Goal: Navigation & Orientation: Find specific page/section

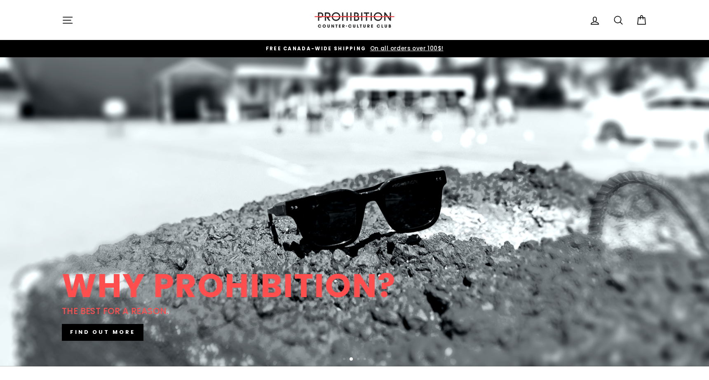
click at [74, 18] on button "Site navigation" at bounding box center [67, 20] width 21 height 18
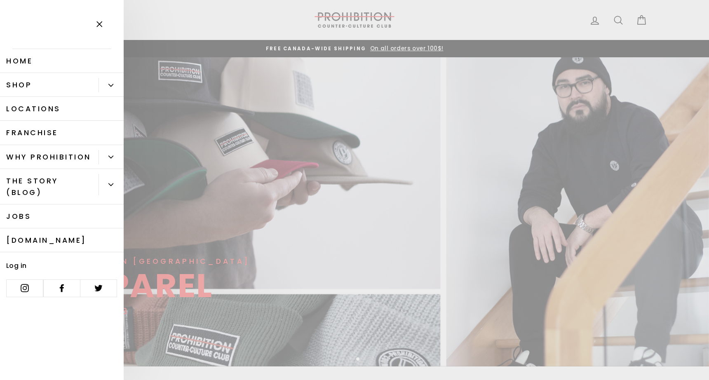
click at [25, 61] on link "Home" at bounding box center [62, 61] width 124 height 24
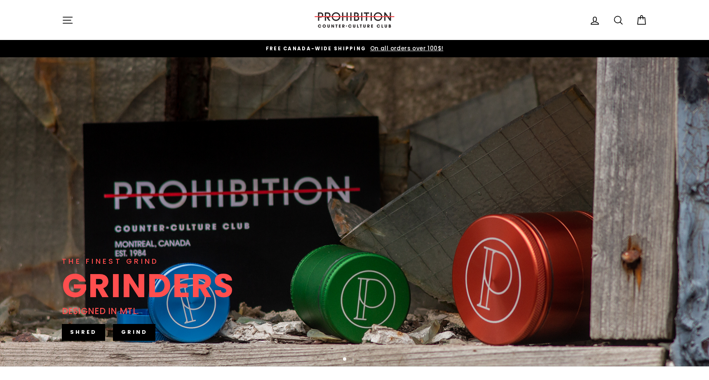
scroll to position [1, 0]
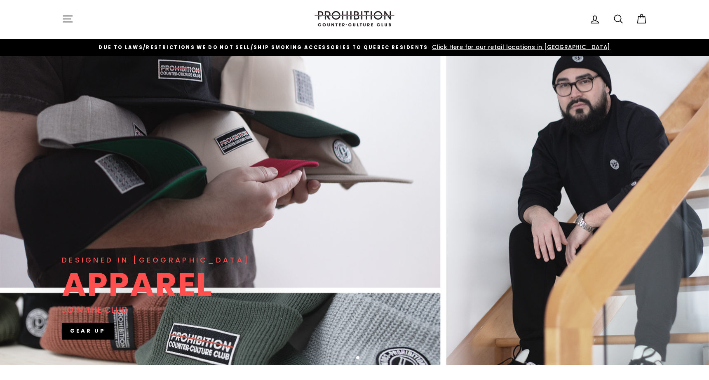
click at [135, 47] on span "DUE TO LAWS/restrictions WE DO NOT SELL/SHIP SMOKING ACCESSORIES to qUEBEC RESI…" at bounding box center [264, 47] width 330 height 7
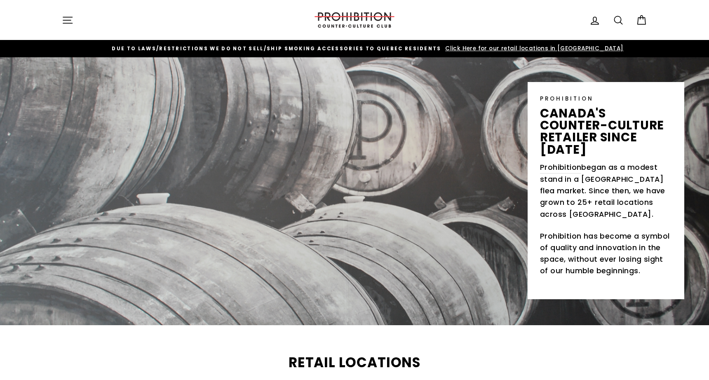
drag, startPoint x: 130, startPoint y: 49, endPoint x: 139, endPoint y: 49, distance: 9.1
drag, startPoint x: 579, startPoint y: 50, endPoint x: 560, endPoint y: 50, distance: 18.6
click at [343, 17] on img at bounding box center [354, 19] width 82 height 15
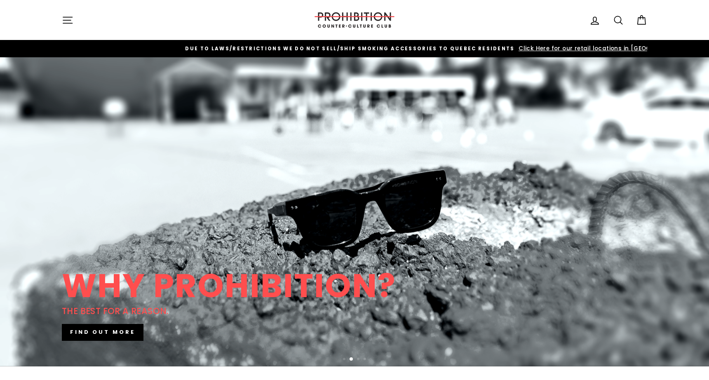
drag, startPoint x: 134, startPoint y: 47, endPoint x: 221, endPoint y: 51, distance: 86.7
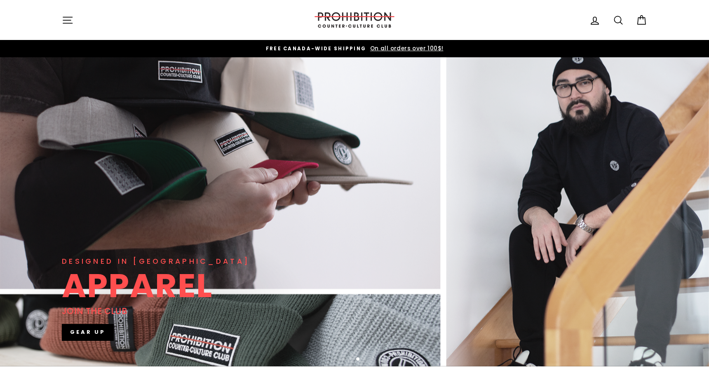
click at [66, 16] on icon "button" at bounding box center [68, 20] width 12 height 12
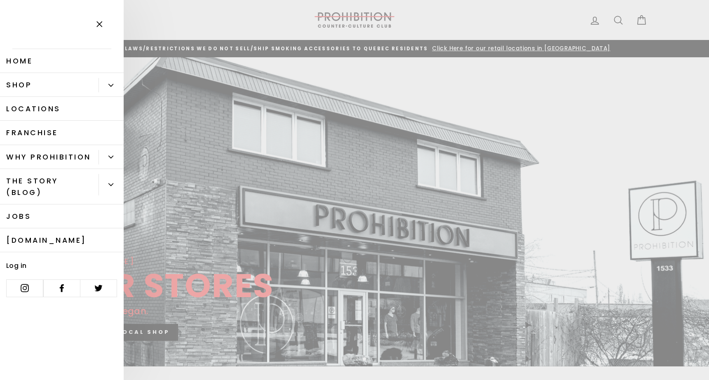
click at [108, 157] on button "Primary" at bounding box center [111, 157] width 25 height 14
